Goal: Task Accomplishment & Management: Manage account settings

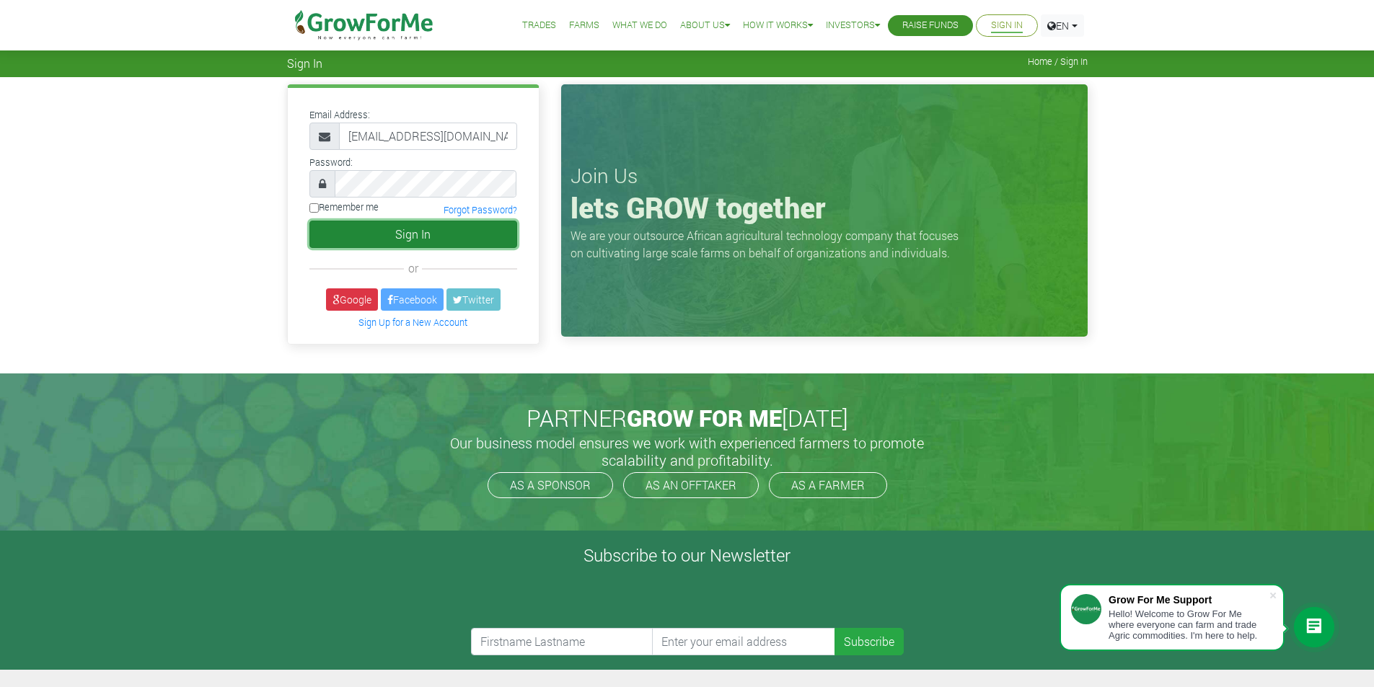
click at [414, 226] on button "Sign In" at bounding box center [413, 234] width 208 height 27
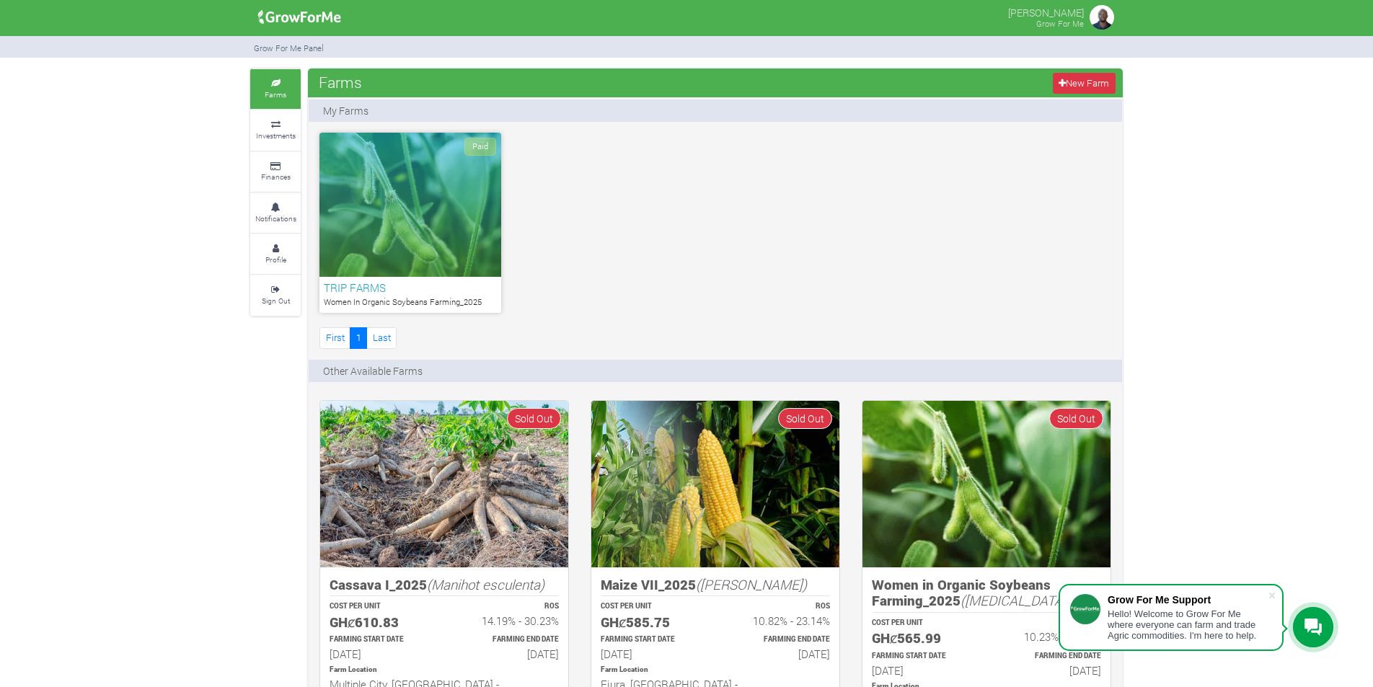
click at [439, 224] on div "Paid" at bounding box center [410, 205] width 182 height 144
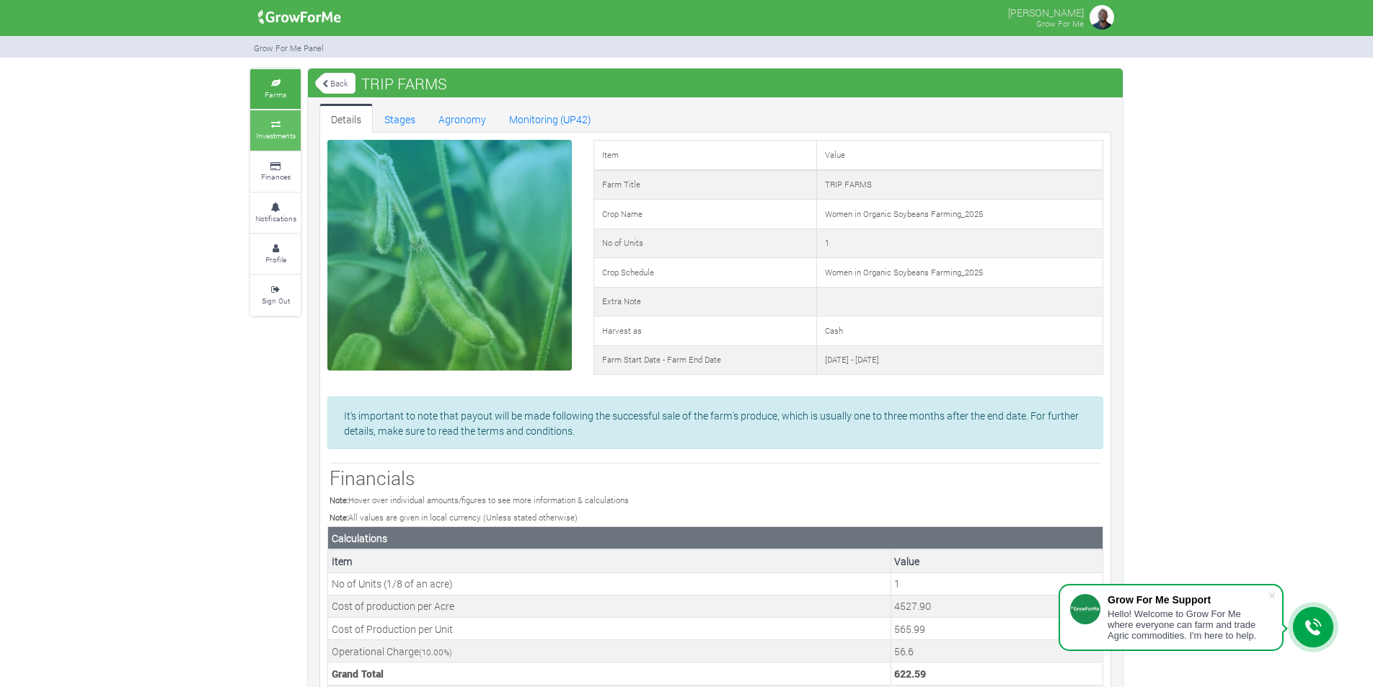
click at [275, 135] on small "Investments" at bounding box center [276, 136] width 40 height 10
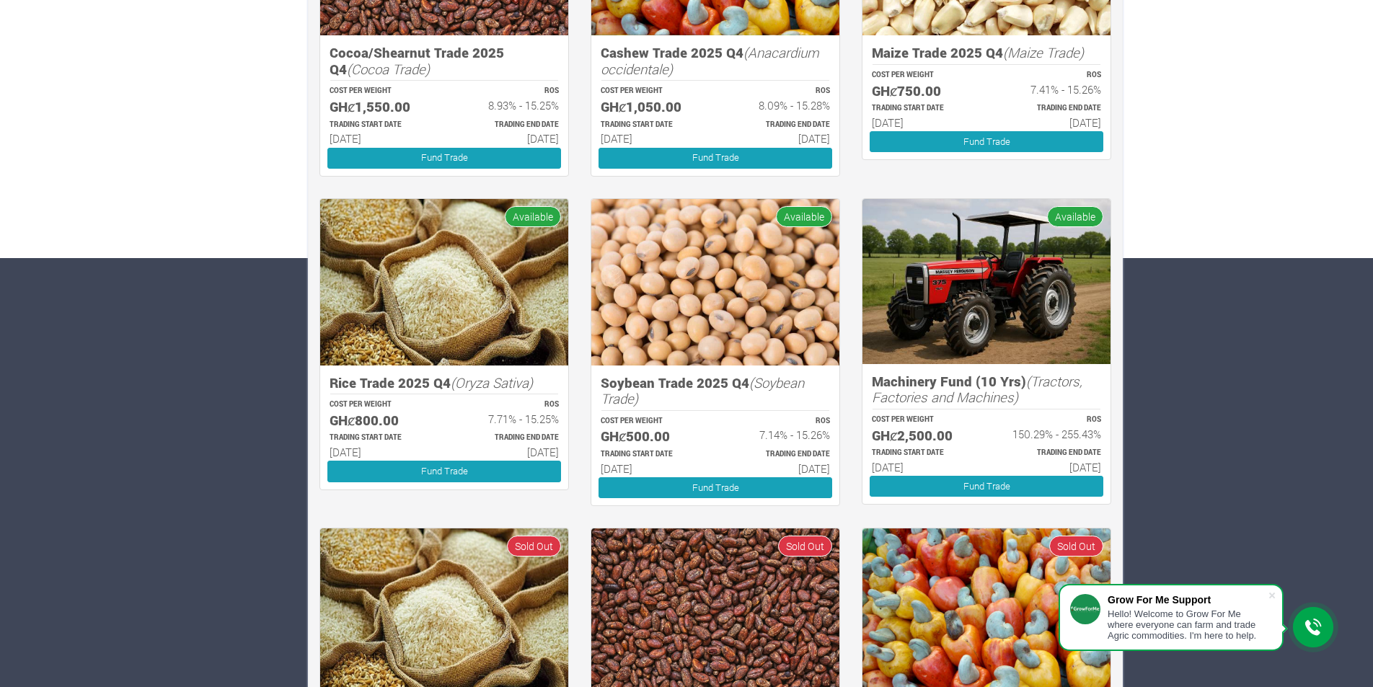
scroll to position [430, 0]
